Goal: Find specific page/section: Find specific page/section

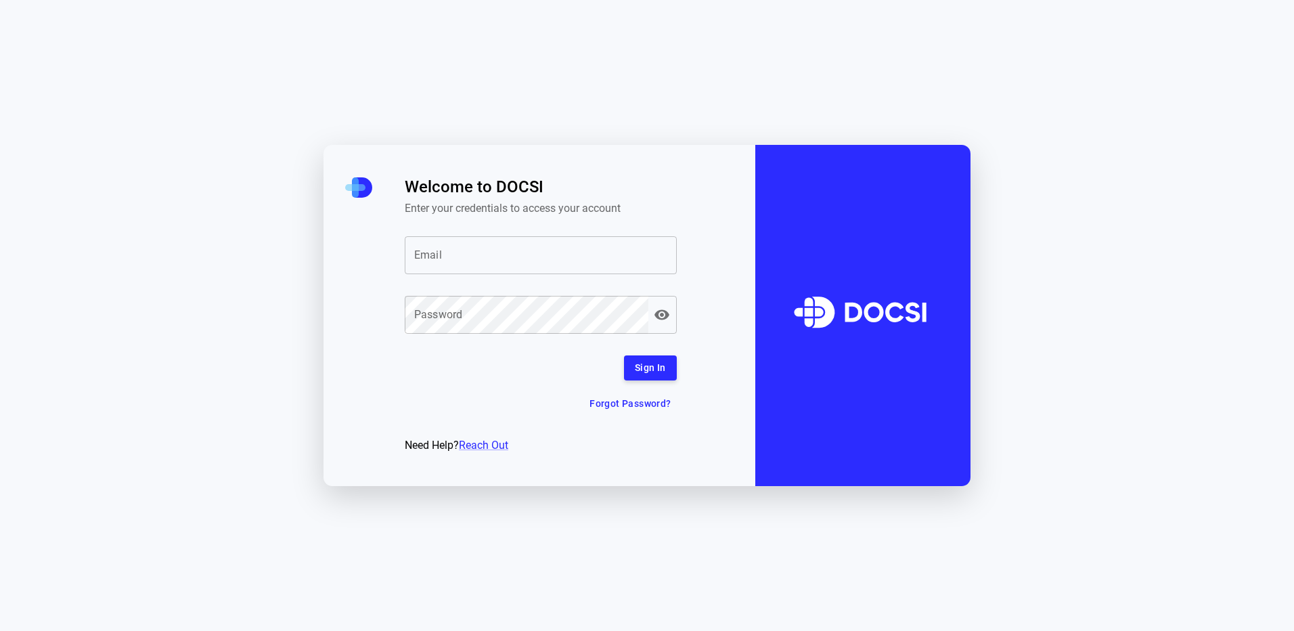
click at [509, 270] on input "Email" at bounding box center [541, 255] width 272 height 38
type input "**********"
click at [667, 315] on icon "button" at bounding box center [662, 315] width 15 height 10
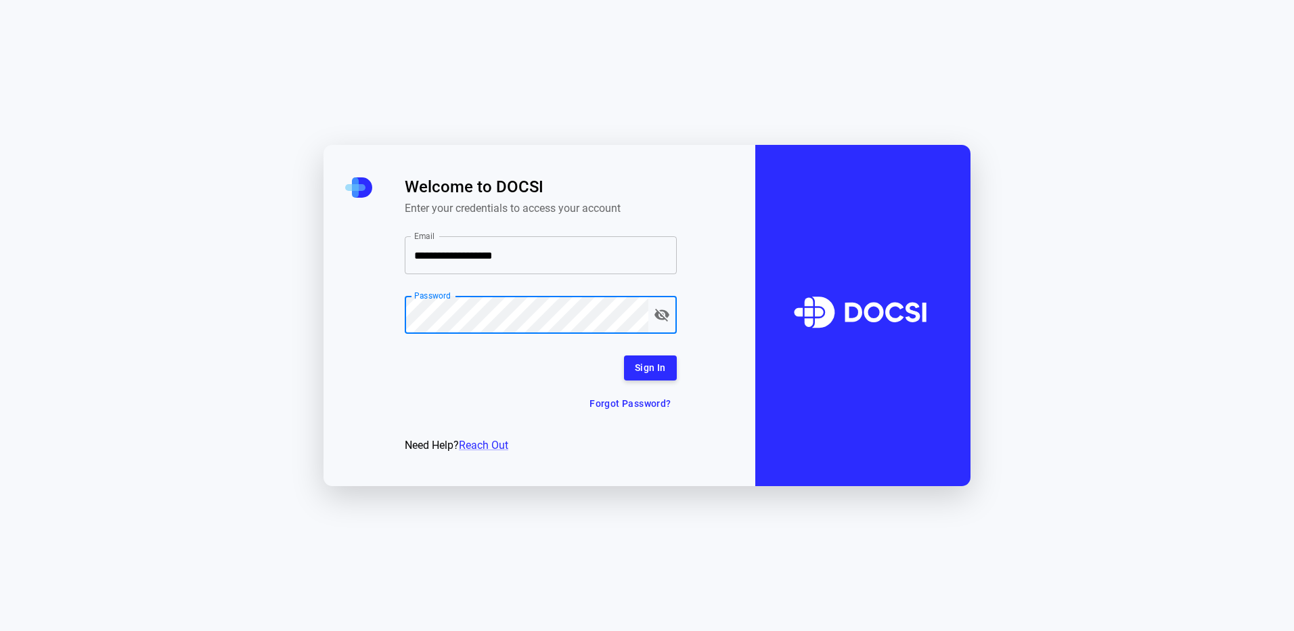
click at [641, 366] on button "Sign In" at bounding box center [650, 367] width 53 height 25
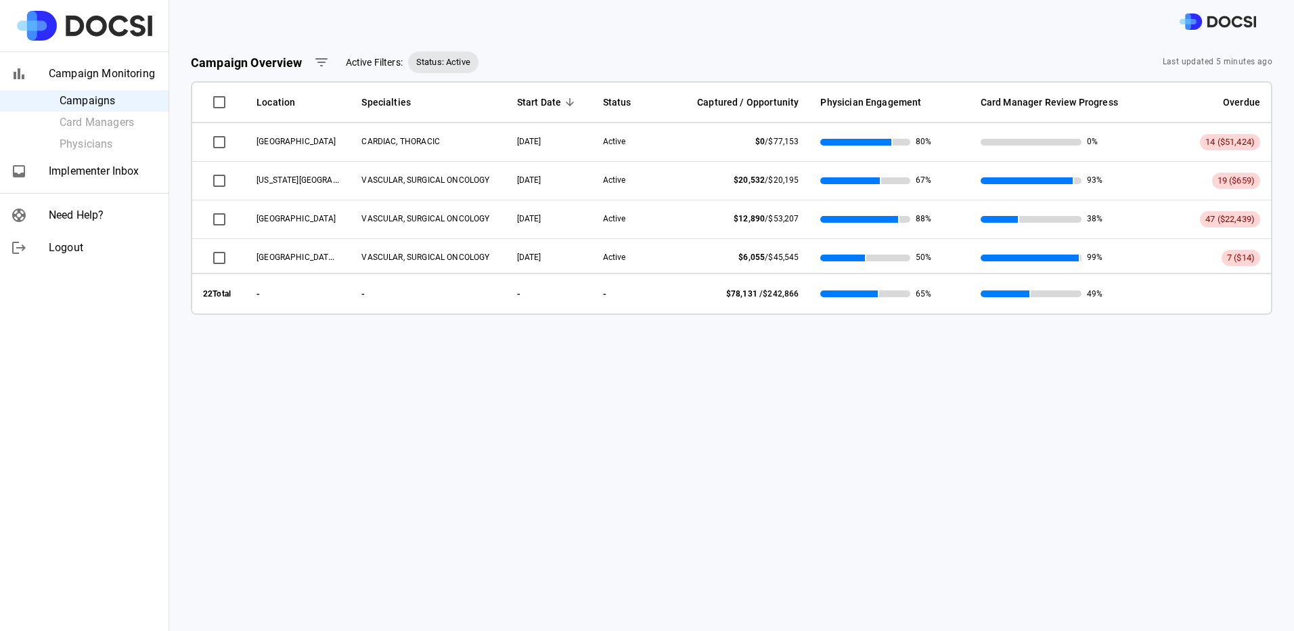
click at [74, 128] on ul "Campaigns Card Managers Physicians" at bounding box center [84, 122] width 169 height 65
click at [72, 171] on span "Implementer Inbox" at bounding box center [103, 171] width 109 height 16
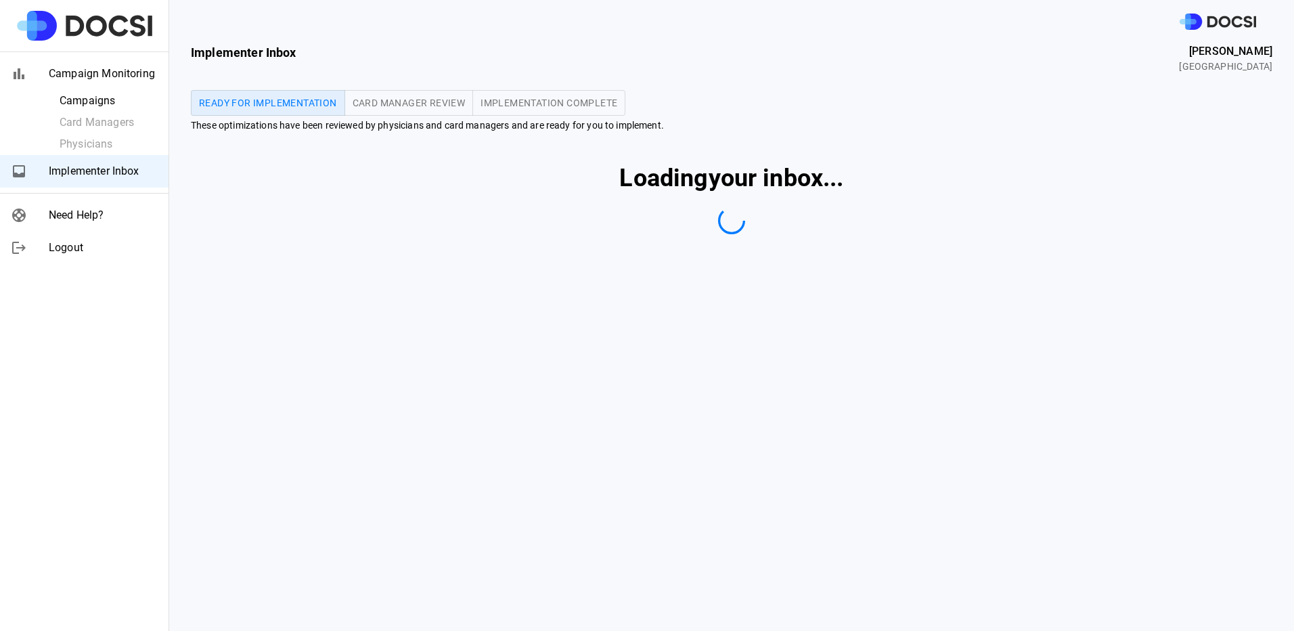
click at [89, 74] on span "Campaign Monitoring" at bounding box center [103, 74] width 109 height 16
